Goal: Task Accomplishment & Management: Manage account settings

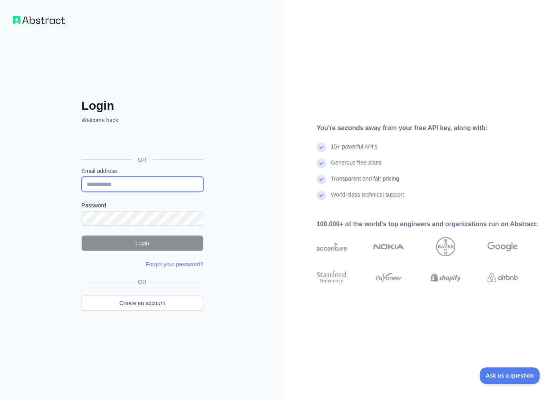
click at [143, 188] on input "Email address" at bounding box center [143, 184] width 122 height 15
paste input "**********"
type input "**********"
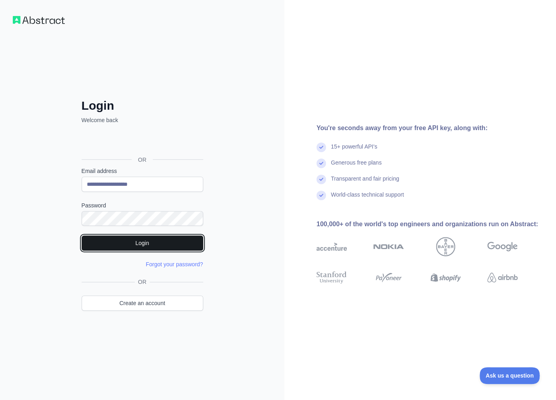
click at [136, 244] on button "Login" at bounding box center [143, 242] width 122 height 15
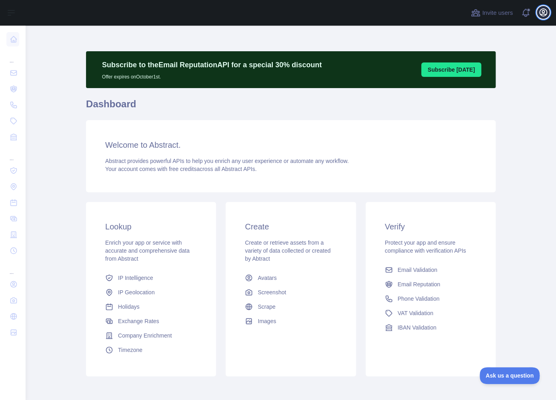
click at [540, 14] on icon "button" at bounding box center [543, 12] width 7 height 7
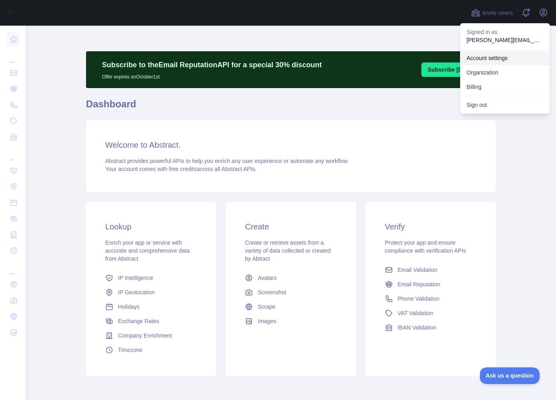
click at [484, 60] on link "Account settings" at bounding box center [505, 58] width 90 height 14
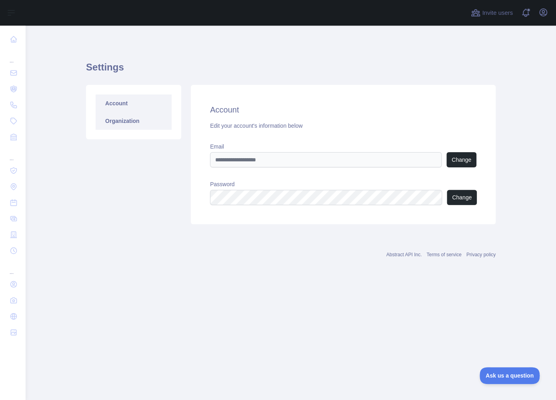
click at [149, 128] on link "Organization" at bounding box center [134, 121] width 76 height 18
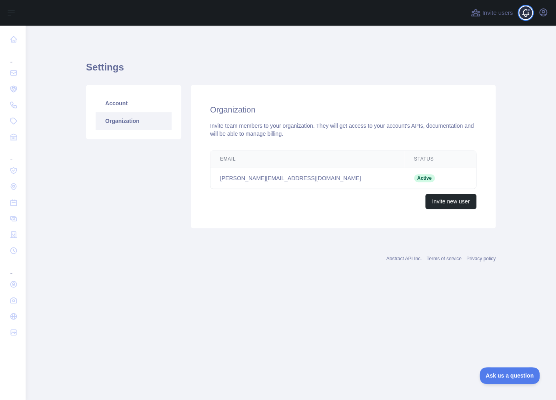
click at [524, 8] on span at bounding box center [529, 13] width 16 height 26
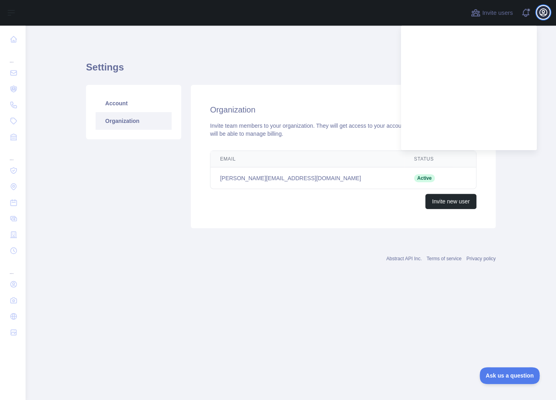
click at [543, 16] on icon "button" at bounding box center [543, 12] width 7 height 7
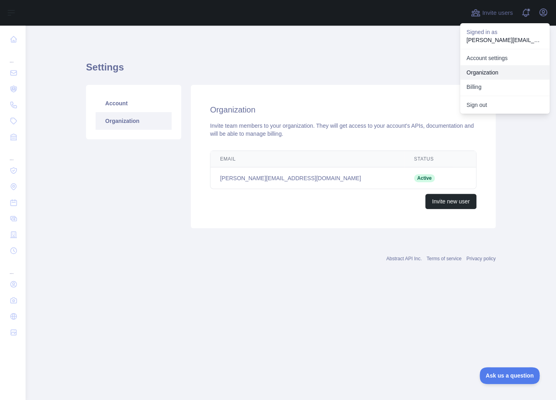
click at [492, 70] on link "Organization" at bounding box center [505, 72] width 90 height 14
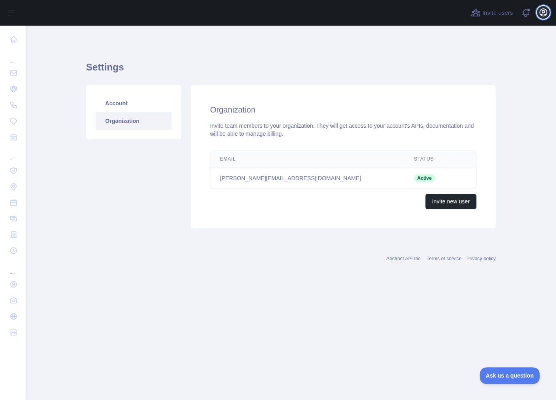
click at [544, 16] on icon "button" at bounding box center [543, 12] width 7 height 7
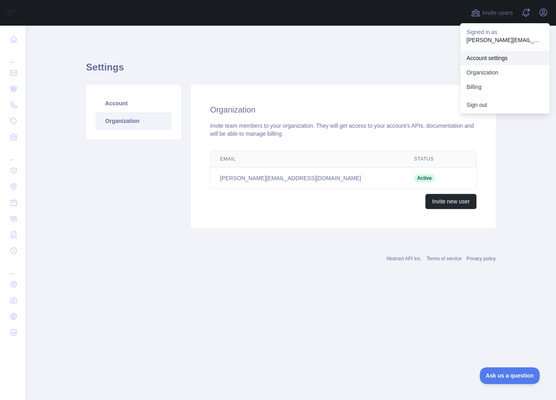
click at [498, 58] on link "Account settings" at bounding box center [505, 58] width 90 height 14
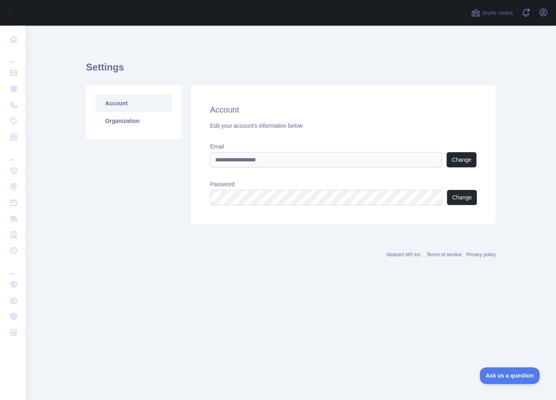
click at [538, 18] on div "Open user menu" at bounding box center [543, 13] width 13 height 14
click at [541, 12] on icon "button" at bounding box center [544, 13] width 10 height 10
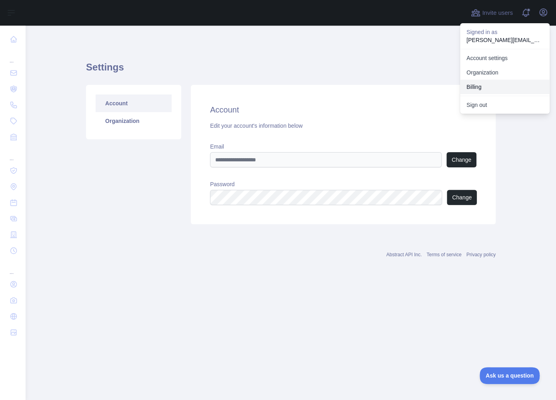
click at [496, 81] on button "Billing" at bounding box center [505, 87] width 90 height 14
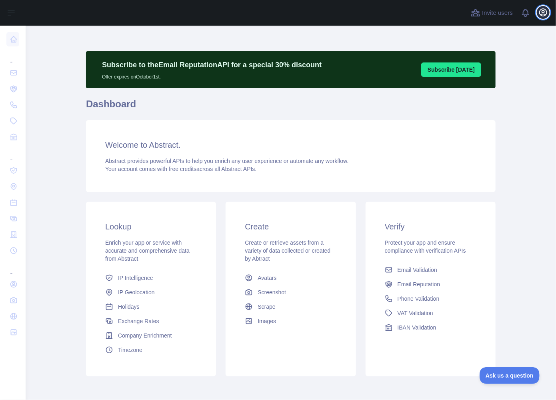
click at [540, 12] on icon "button" at bounding box center [543, 12] width 7 height 7
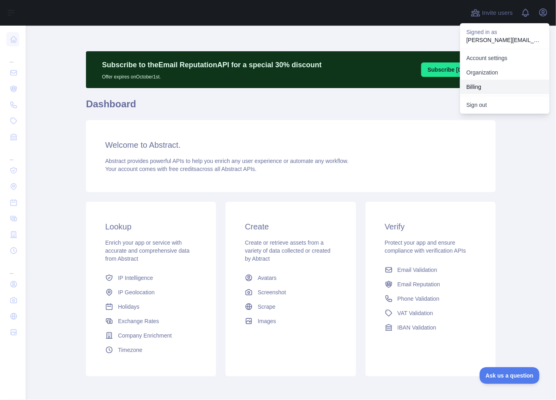
click at [482, 84] on button "Billing" at bounding box center [505, 87] width 90 height 14
